Goal: Task Accomplishment & Management: Manage account settings

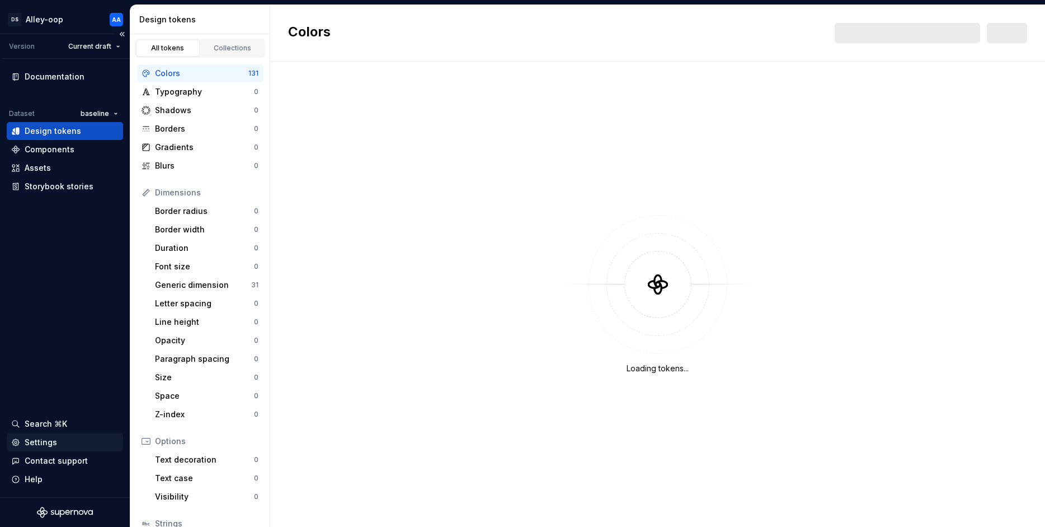
click at [42, 444] on div "Settings" at bounding box center [41, 441] width 32 height 11
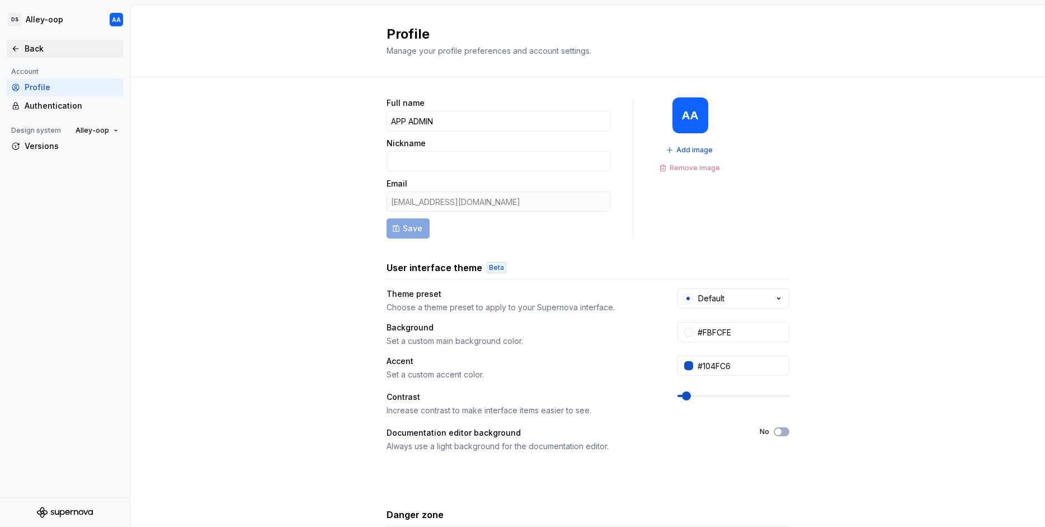
click at [24, 51] on div "Back" at bounding box center [64, 48] width 107 height 11
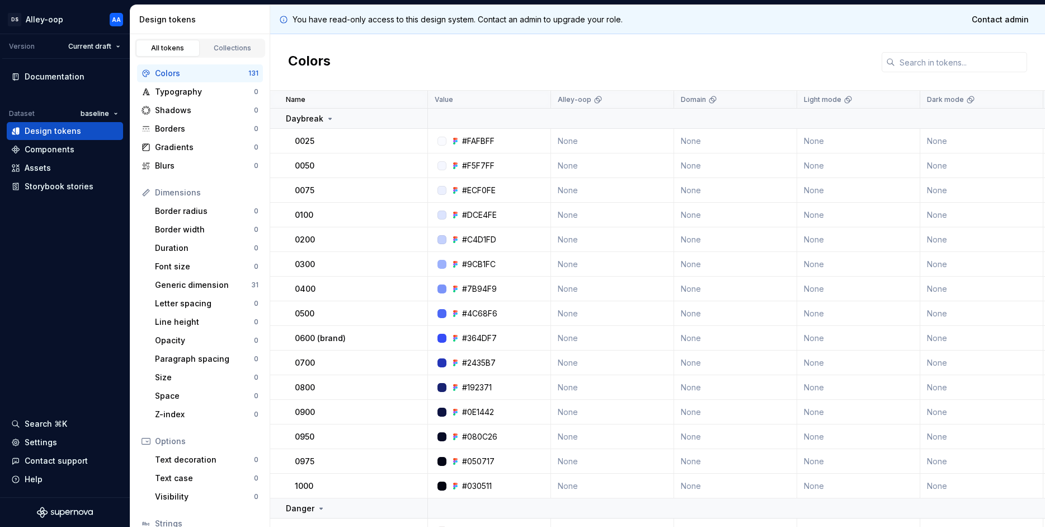
drag, startPoint x: 423, startPoint y: 57, endPoint x: 414, endPoint y: 58, distance: 9.6
click at [422, 57] on div "Colors" at bounding box center [657, 62] width 775 height 57
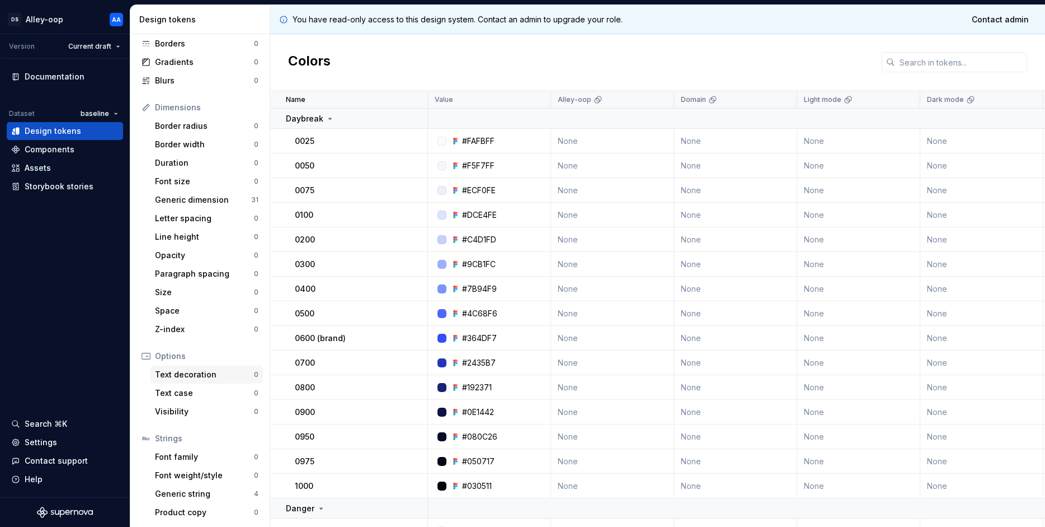
scroll to position [86, 0]
click at [57, 442] on div "Settings" at bounding box center [64, 441] width 107 height 11
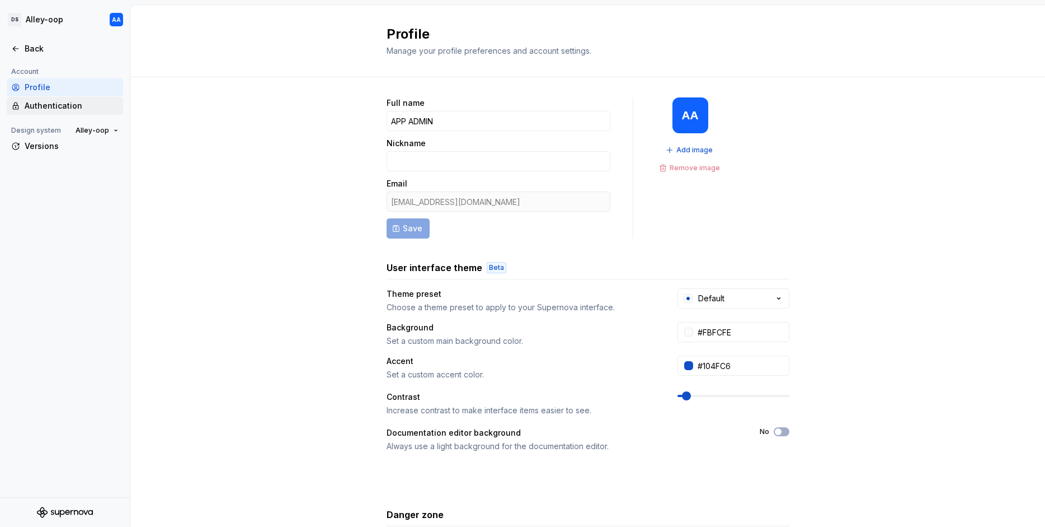
click at [58, 108] on div "Authentication" at bounding box center [72, 105] width 94 height 11
